Goal: Transaction & Acquisition: Purchase product/service

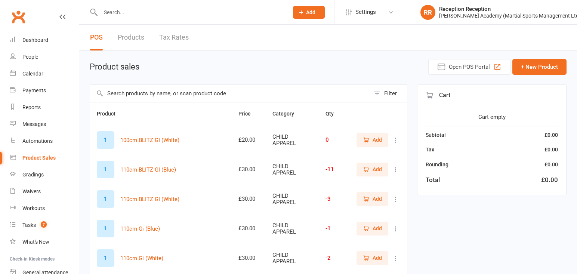
select select "50"
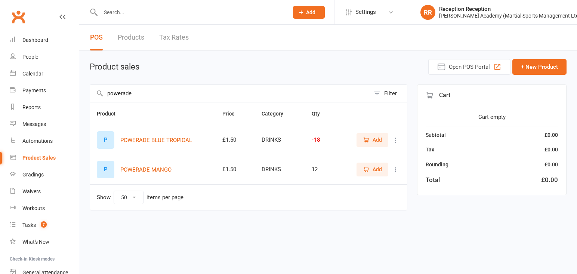
type input "powerade"
drag, startPoint x: 381, startPoint y: 138, endPoint x: 399, endPoint y: 179, distance: 44.5
click at [381, 138] on span "Add" at bounding box center [377, 140] width 9 height 8
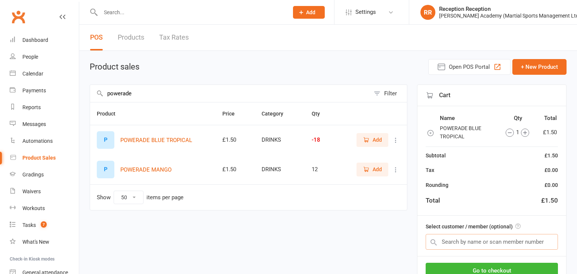
drag, startPoint x: 471, startPoint y: 239, endPoint x: 479, endPoint y: 225, distance: 15.3
click at [471, 239] on input "text" at bounding box center [492, 242] width 132 height 16
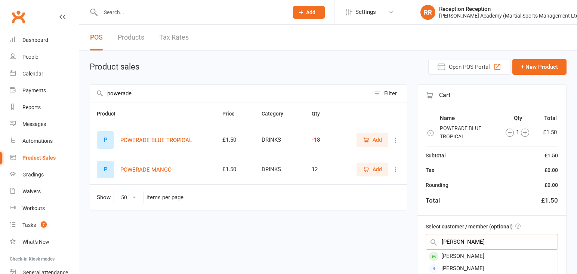
scroll to position [0, 0]
type input "emily beyers"
click at [496, 260] on div "[PERSON_NAME]" at bounding box center [492, 256] width 132 height 12
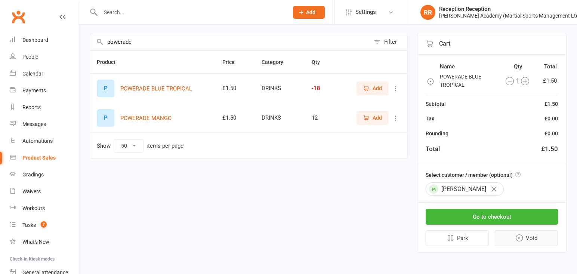
scroll to position [53, 0]
click at [506, 213] on button "Go to checkout" at bounding box center [492, 217] width 132 height 16
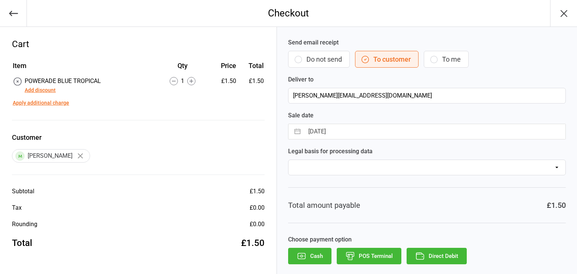
click at [320, 56] on button "Do not send" at bounding box center [319, 59] width 62 height 17
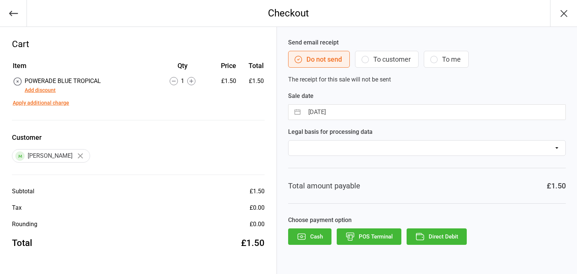
click at [362, 236] on button "POS Terminal" at bounding box center [369, 236] width 65 height 16
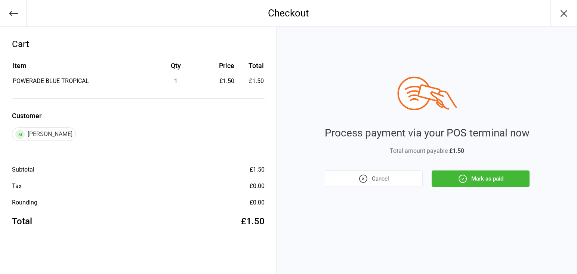
click at [9, 12] on icon "button" at bounding box center [13, 13] width 10 height 10
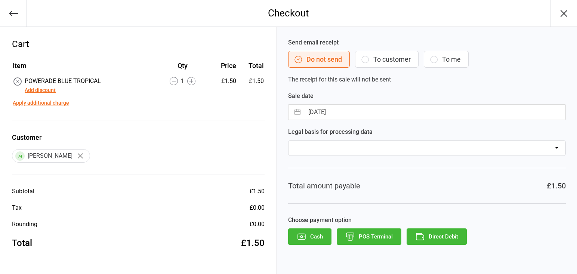
click at [383, 56] on button "To customer" at bounding box center [387, 59] width 64 height 17
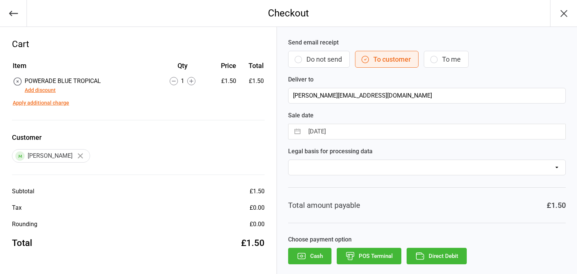
click at [318, 60] on button "Do not send" at bounding box center [319, 59] width 62 height 17
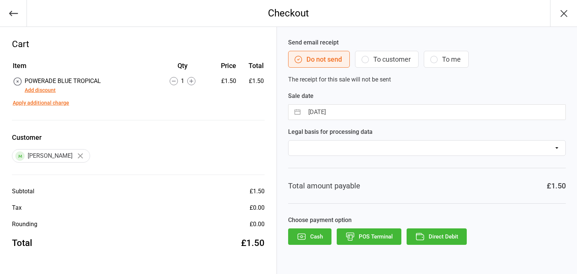
click at [365, 238] on button "POS Terminal" at bounding box center [369, 236] width 65 height 16
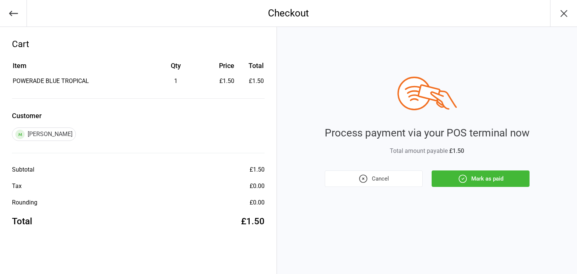
click at [464, 177] on icon "button" at bounding box center [463, 179] width 10 height 10
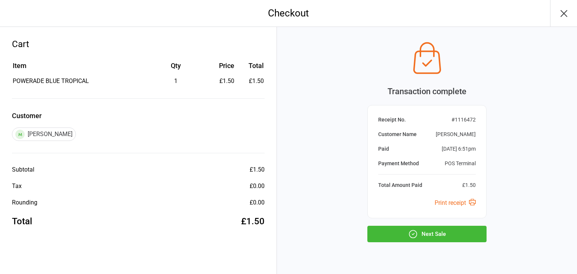
click at [438, 227] on button "Next Sale" at bounding box center [427, 234] width 119 height 16
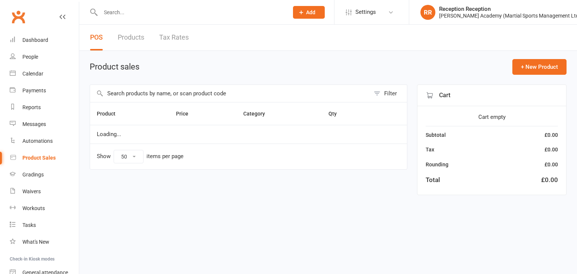
select select "50"
click at [180, 11] on input "text" at bounding box center [190, 12] width 185 height 10
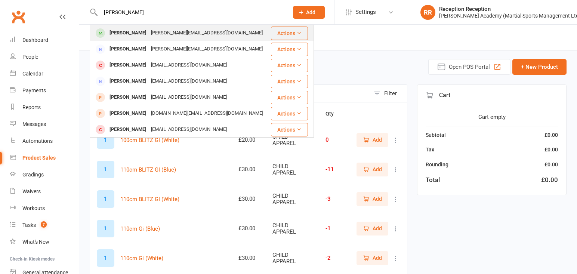
type input "emily beyers"
click at [160, 33] on div "[PERSON_NAME][EMAIL_ADDRESS][DOMAIN_NAME]" at bounding box center [207, 33] width 116 height 11
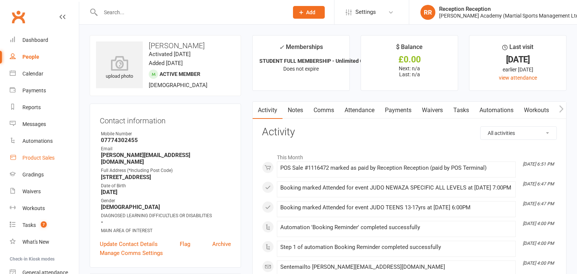
click at [49, 157] on div "Product Sales" at bounding box center [38, 158] width 32 height 6
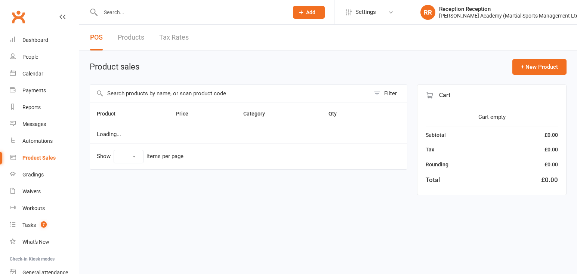
select select "50"
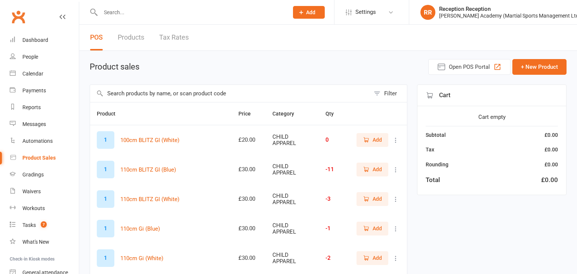
click at [153, 93] on input "text" at bounding box center [230, 93] width 280 height 17
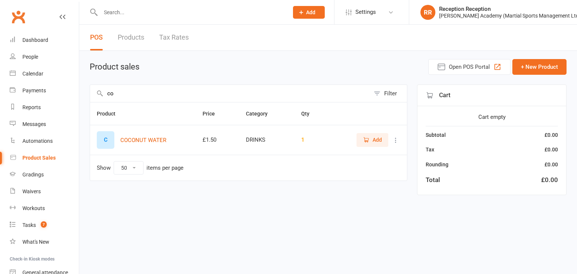
type input "c"
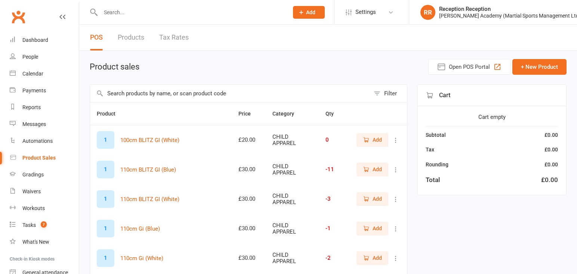
click at [180, 92] on input "text" at bounding box center [230, 93] width 280 height 17
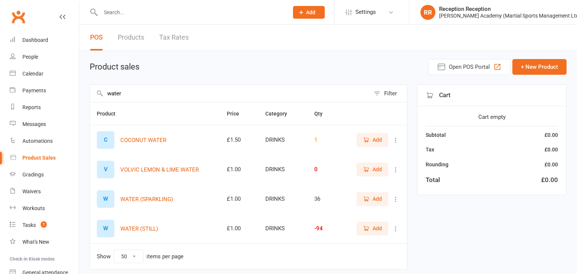
type input "water"
click at [376, 237] on td "Add" at bounding box center [374, 229] width 66 height 30
click at [379, 230] on span "Add" at bounding box center [377, 228] width 9 height 8
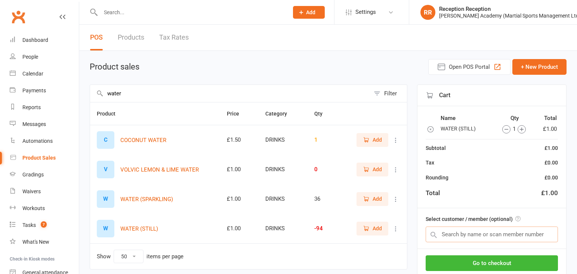
click at [445, 235] on input "text" at bounding box center [492, 235] width 132 height 16
type input "stevens"
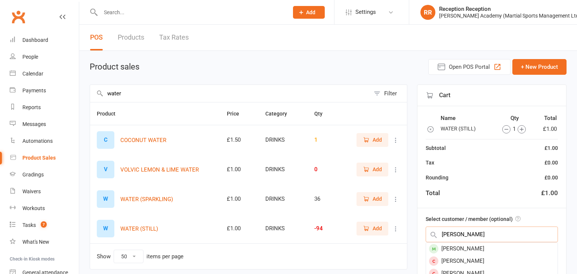
scroll to position [0, 0]
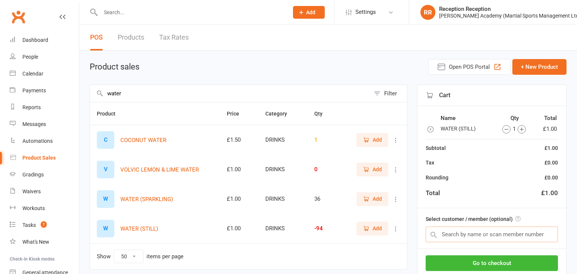
drag, startPoint x: 471, startPoint y: 240, endPoint x: 434, endPoint y: 234, distance: 37.1
drag, startPoint x: 190, startPoint y: 95, endPoint x: 105, endPoint y: 100, distance: 84.3
click at [105, 100] on input "water" at bounding box center [230, 93] width 280 height 17
type input "w"
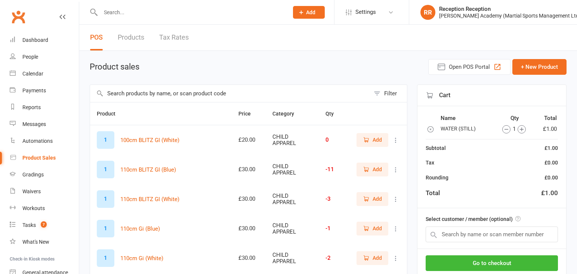
click at [435, 130] on td at bounding box center [433, 129] width 13 height 10
click at [432, 129] on icon "button" at bounding box center [430, 129] width 7 height 7
